Goal: Task Accomplishment & Management: Complete application form

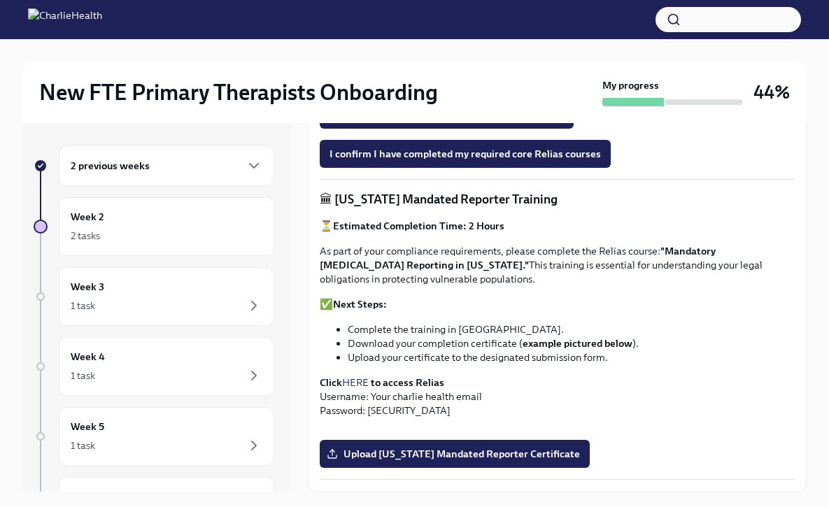
scroll to position [933, 0]
click at [424, 445] on label "Upload [US_STATE] Mandated Reporter Certificate" at bounding box center [455, 454] width 270 height 28
click at [0, 0] on input "Upload [US_STATE] Mandated Reporter Certificate" at bounding box center [0, 0] width 0 height 0
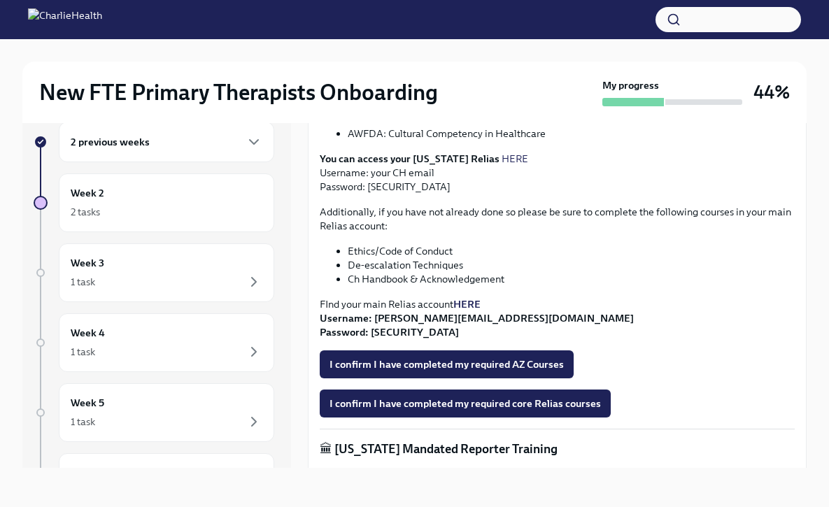
scroll to position [377, 0]
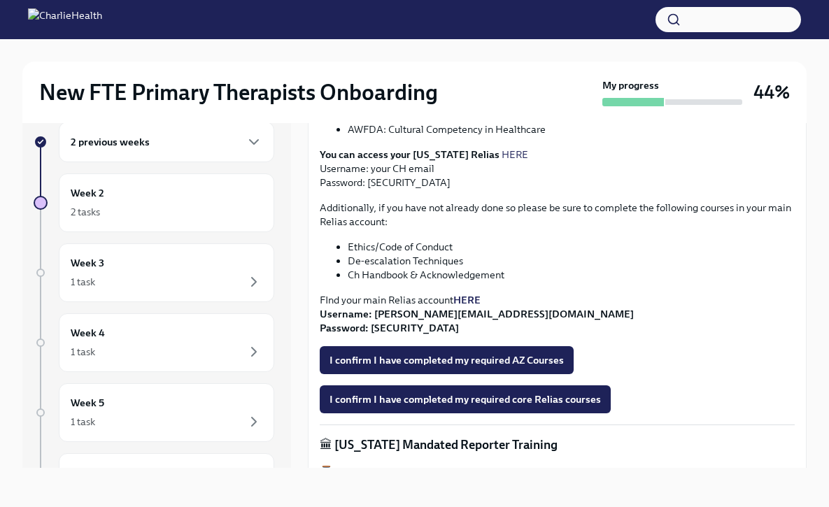
click at [480, 301] on strong "HERE" at bounding box center [466, 300] width 27 height 13
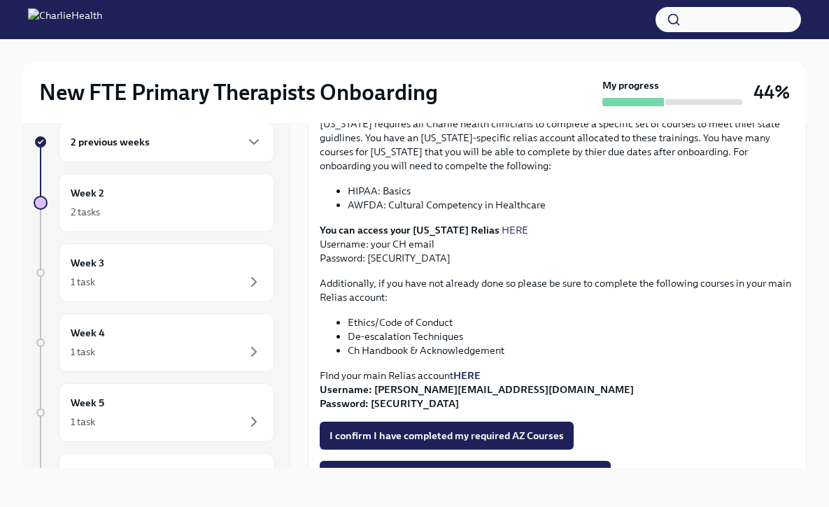
scroll to position [301, 0]
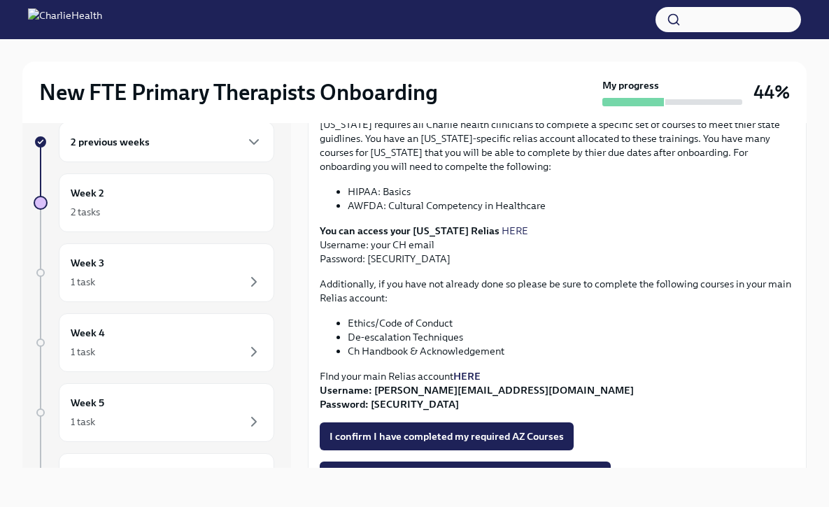
click at [501, 229] on link "HERE" at bounding box center [514, 230] width 27 height 13
drag, startPoint x: 406, startPoint y: 261, endPoint x: 368, endPoint y: 260, distance: 37.8
click at [368, 260] on p "You can access your [US_STATE] Relias HERE Username: your CH email Password: [S…" at bounding box center [557, 245] width 475 height 42
copy p "ch1234"
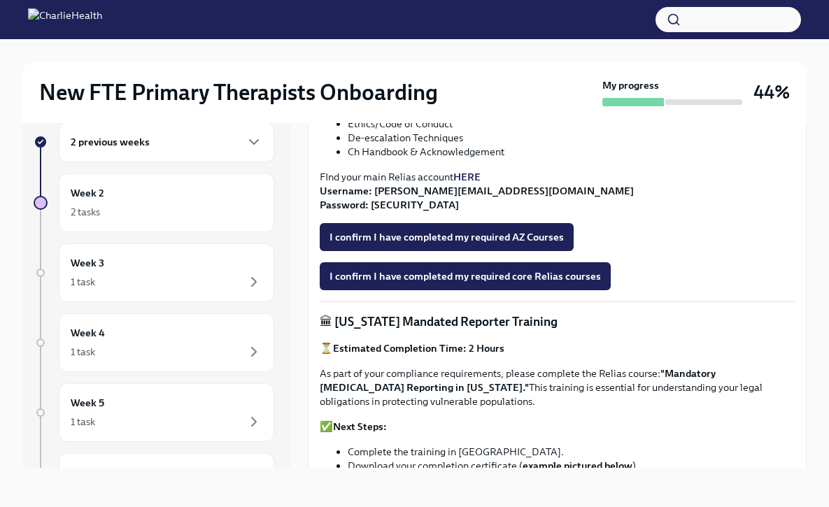
scroll to position [501, 0]
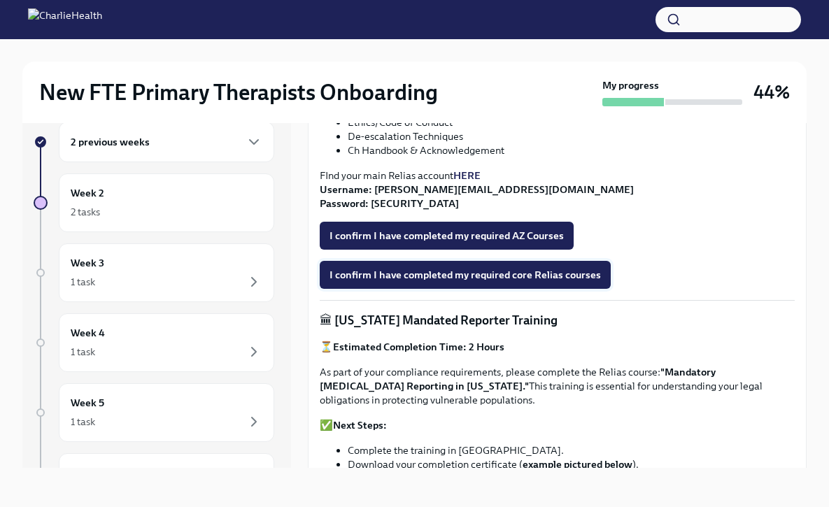
click at [465, 276] on span "I confirm I have completed my required core Relias courses" at bounding box center [464, 275] width 271 height 14
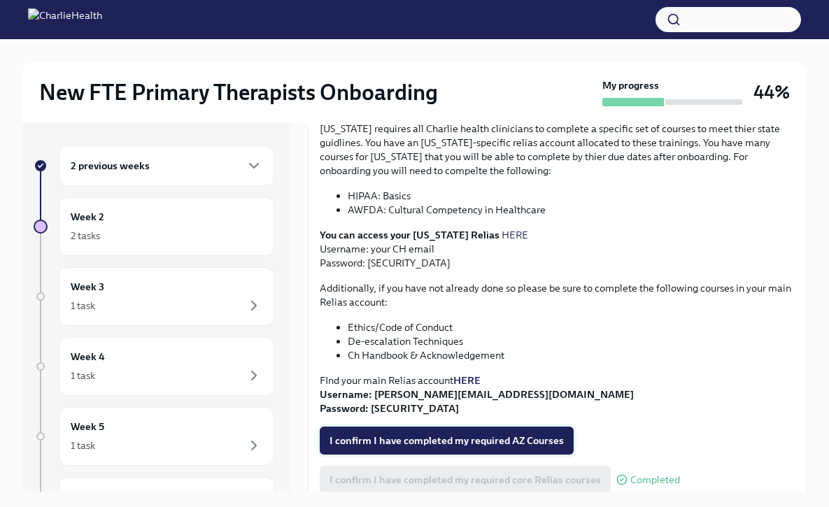
scroll to position [292, 0]
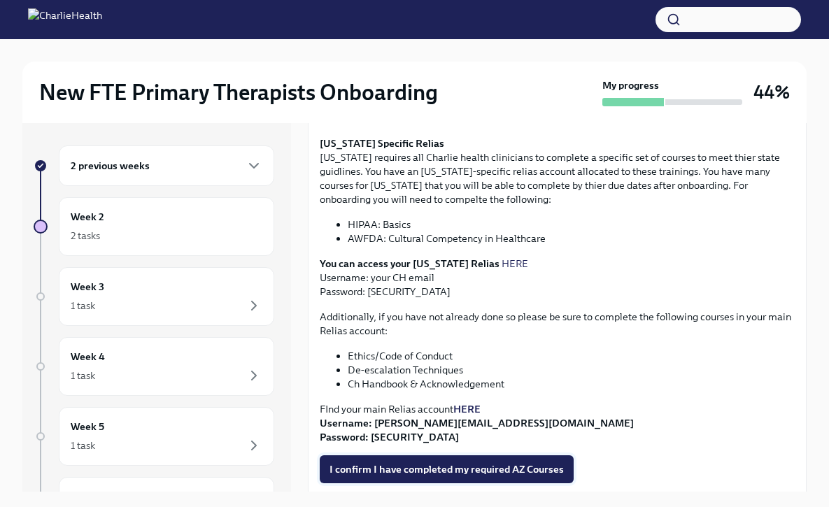
click at [438, 471] on span "I confirm I have completed my required AZ Courses" at bounding box center [446, 469] width 234 height 14
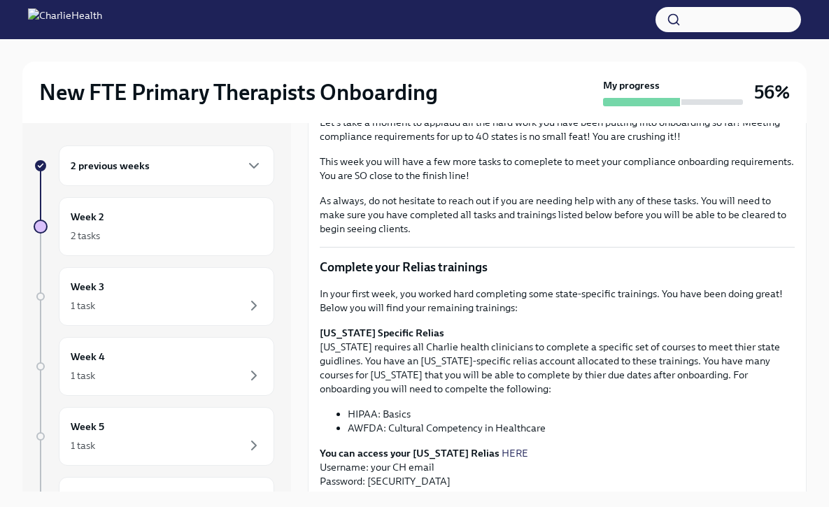
scroll to position [0, 0]
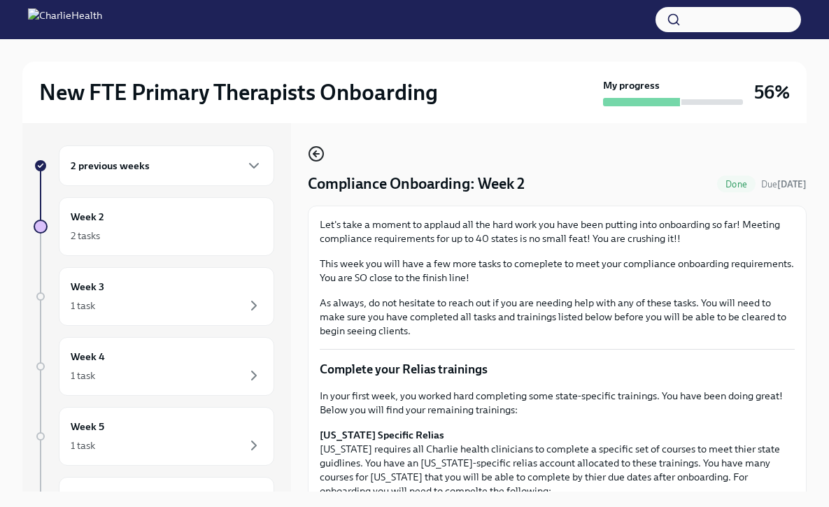
click at [320, 147] on icon "button" at bounding box center [316, 153] width 17 height 17
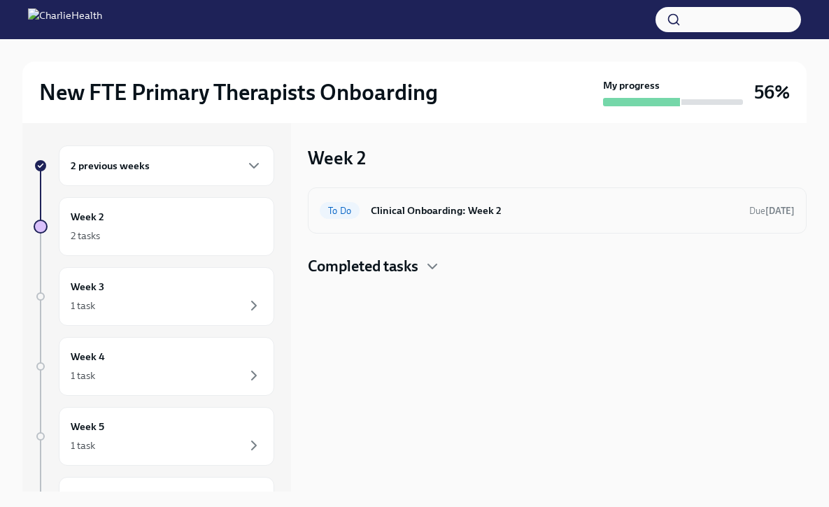
click at [398, 203] on h6 "Clinical Onboarding: Week 2" at bounding box center [554, 210] width 367 height 15
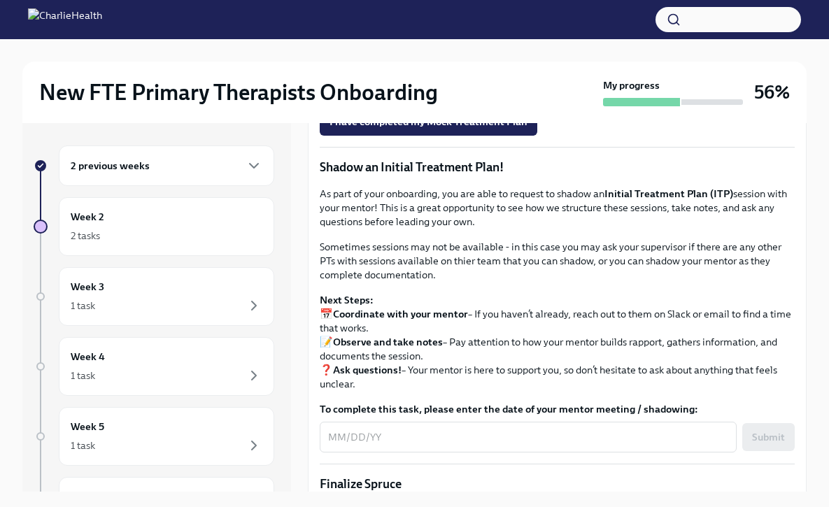
scroll to position [821, 0]
